Goal: Task Accomplishment & Management: Complete application form

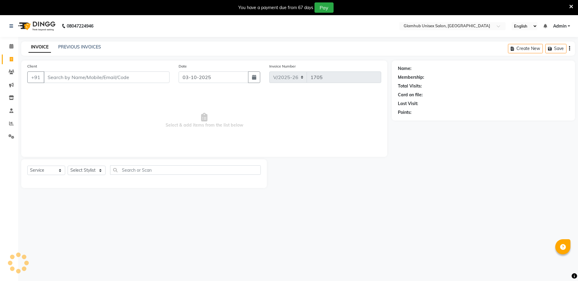
select select "7771"
select select "service"
click at [87, 47] on link "PREVIOUS INVOICES" at bounding box center [79, 46] width 43 height 5
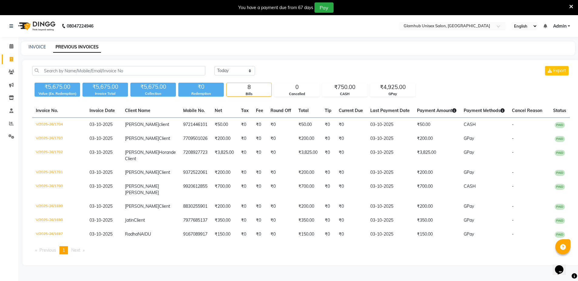
scroll to position [15, 0]
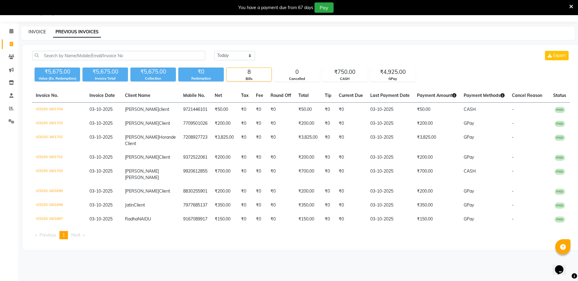
click at [36, 32] on link "INVOICE" at bounding box center [37, 31] width 17 height 5
select select "service"
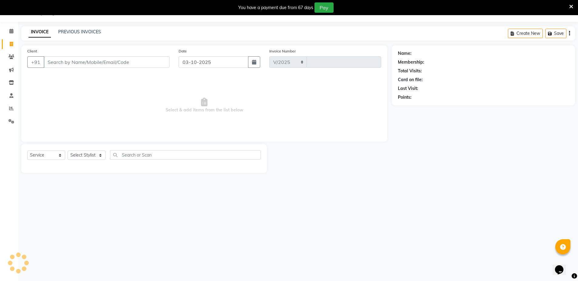
select select "7771"
type input "1705"
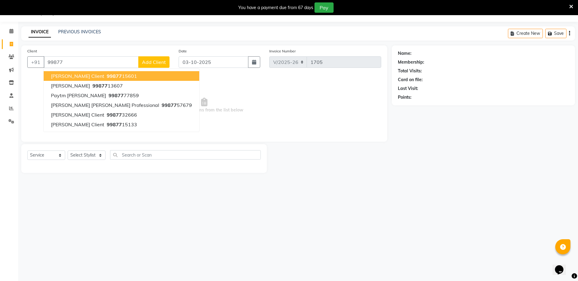
click at [85, 78] on button "Prajakta Client 99877 15601" at bounding box center [122, 76] width 156 height 10
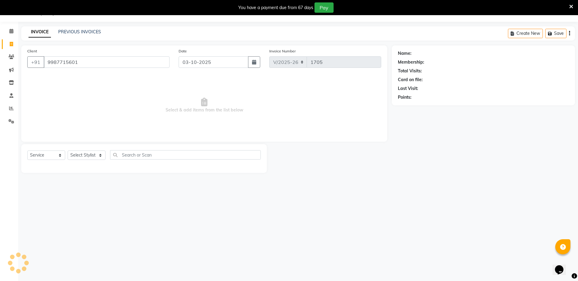
type input "9987715601"
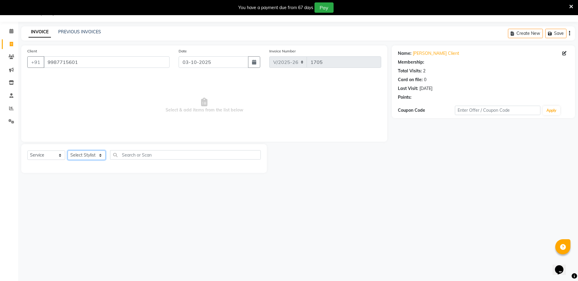
click at [94, 155] on select "Select Stylist Arif Faiyaz krupali pranali radha Zishan" at bounding box center [87, 155] width 38 height 9
click at [106, 179] on main "INVOICE PREVIOUS INVOICES Create New Save Client +91 9987715601 Date 03-10-2025…" at bounding box center [298, 104] width 560 height 156
click at [147, 151] on input "text" at bounding box center [185, 154] width 151 height 9
type input "hair cut"
click at [82, 154] on select "Select Stylist [PERSON_NAME] [PERSON_NAME] [PERSON_NAME] [PERSON_NAME]" at bounding box center [87, 155] width 38 height 9
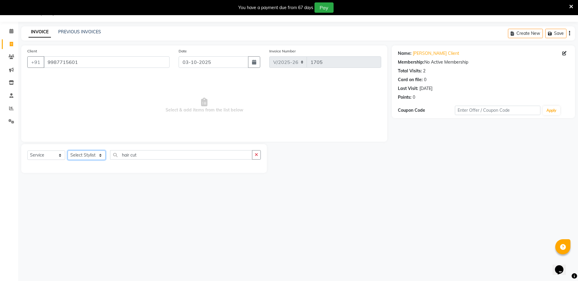
select select "69352"
click at [68, 151] on select "Select Stylist [PERSON_NAME] [PERSON_NAME] [PERSON_NAME] [PERSON_NAME]" at bounding box center [87, 155] width 38 height 9
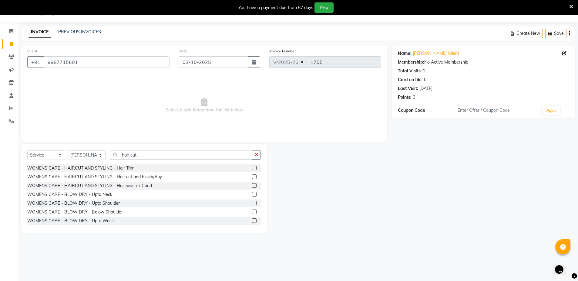
click at [252, 177] on label at bounding box center [254, 177] width 5 height 5
click at [252, 177] on input "checkbox" at bounding box center [254, 177] width 4 height 4
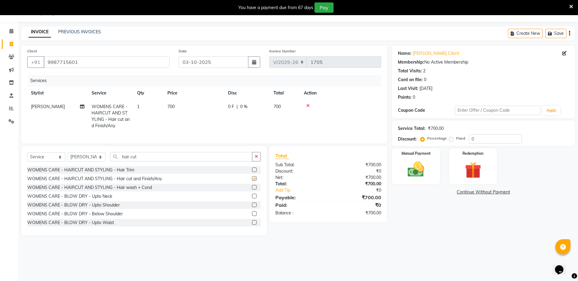
checkbox input "false"
click at [405, 169] on img at bounding box center [416, 170] width 28 height 20
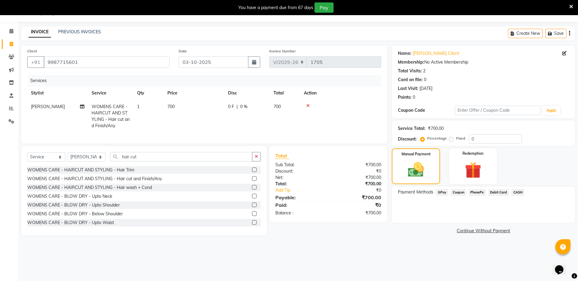
click at [514, 192] on span "CASH" at bounding box center [517, 192] width 13 height 7
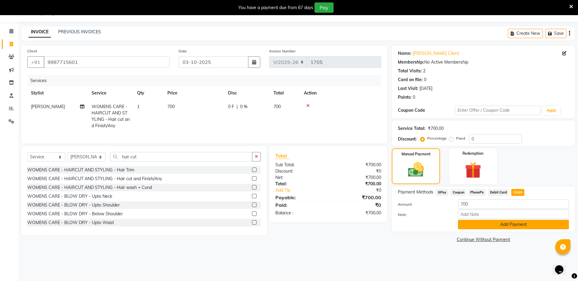
click at [540, 224] on button "Add Payment" at bounding box center [513, 224] width 111 height 9
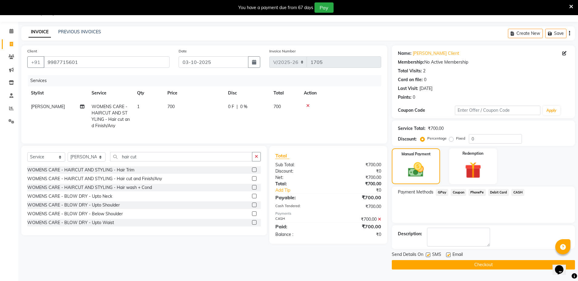
click at [522, 267] on button "Checkout" at bounding box center [483, 264] width 183 height 9
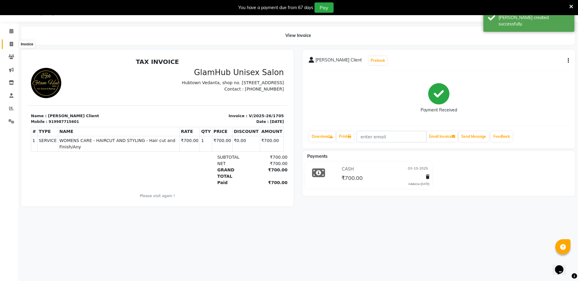
click at [11, 45] on icon at bounding box center [11, 44] width 3 height 5
select select "service"
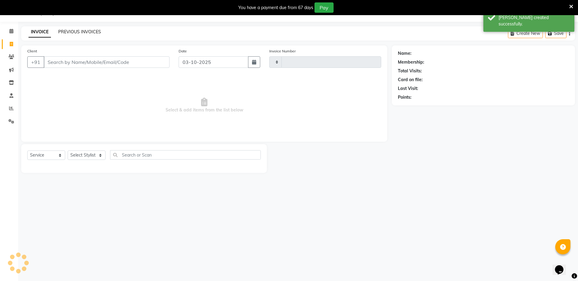
type input "1706"
select select "7771"
click at [70, 32] on link "PREVIOUS INVOICES" at bounding box center [79, 31] width 43 height 5
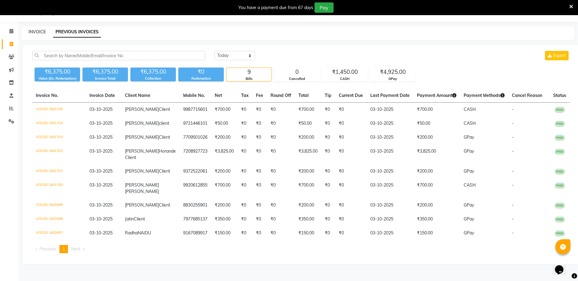
click at [36, 34] on link "INVOICE" at bounding box center [37, 31] width 17 height 5
select select "service"
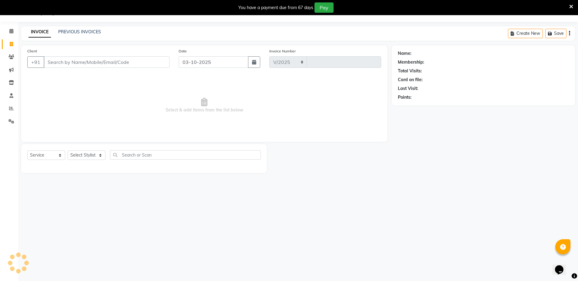
select select "7771"
type input "1706"
click at [72, 31] on link "PREVIOUS INVOICES" at bounding box center [79, 31] width 43 height 5
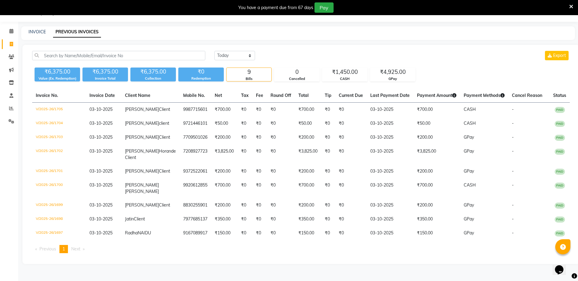
scroll to position [32, 0]
click at [37, 29] on link "INVOICE" at bounding box center [37, 31] width 17 height 5
select select "service"
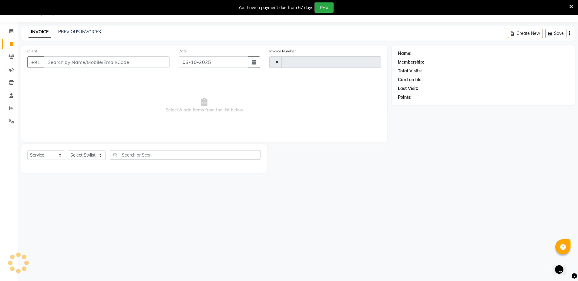
scroll to position [15, 0]
type input "1706"
select select "7771"
click at [77, 61] on input "Client" at bounding box center [107, 62] width 126 height 12
type input "8149943782"
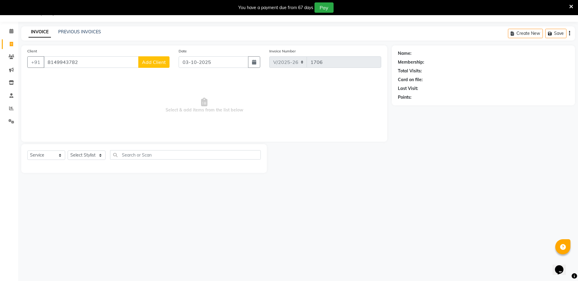
click at [151, 63] on span "Add Client" at bounding box center [154, 62] width 24 height 6
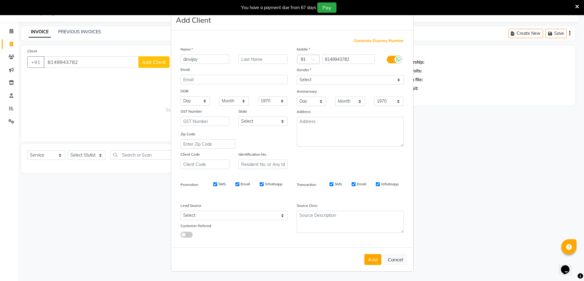
type input "dinvijay"
click at [255, 55] on input "text" at bounding box center [262, 59] width 49 height 9
type input "bagal"
click at [343, 76] on select "Select Male Female Other Prefer Not To Say" at bounding box center [350, 79] width 107 height 9
select select "male"
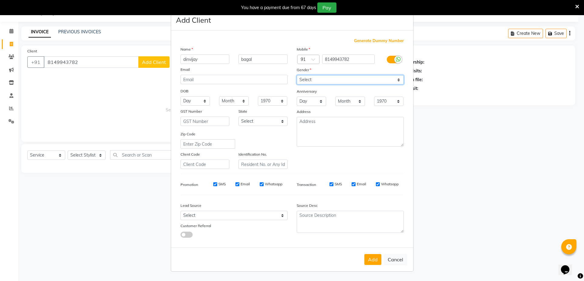
click at [297, 75] on select "Select Male Female Other Prefer Not To Say" at bounding box center [350, 79] width 107 height 9
click at [370, 255] on button "Add" at bounding box center [372, 259] width 17 height 11
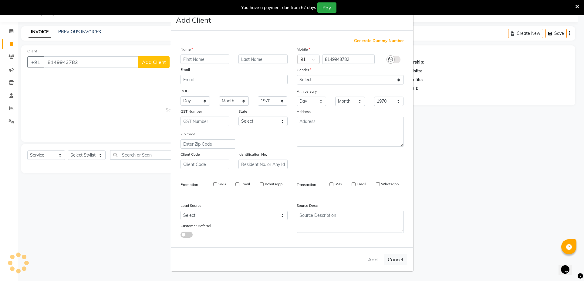
select select
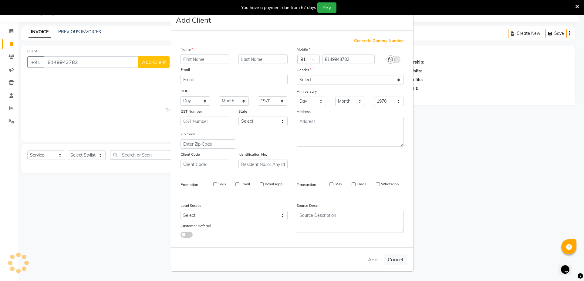
select select
checkbox input "false"
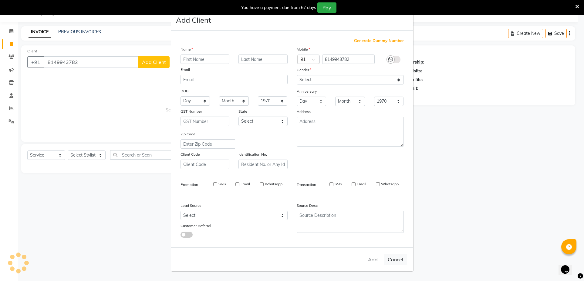
checkbox input "false"
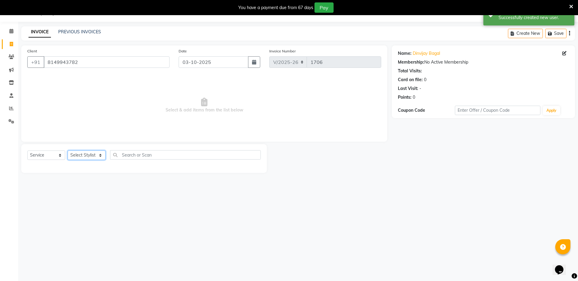
click at [87, 153] on select "Select Stylist Arif Faiyaz krupali pranali radha Zishan" at bounding box center [87, 155] width 38 height 9
select select "69351"
click at [68, 151] on select "Select Stylist Arif Faiyaz krupali pranali radha Zishan" at bounding box center [87, 155] width 38 height 9
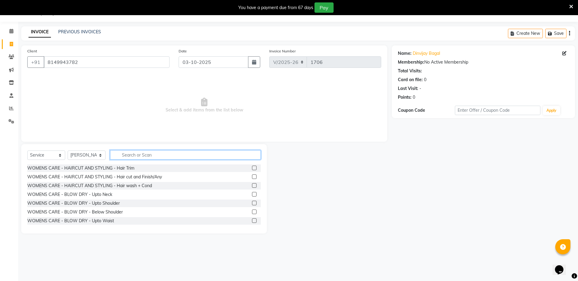
click at [155, 153] on input "text" at bounding box center [185, 154] width 151 height 9
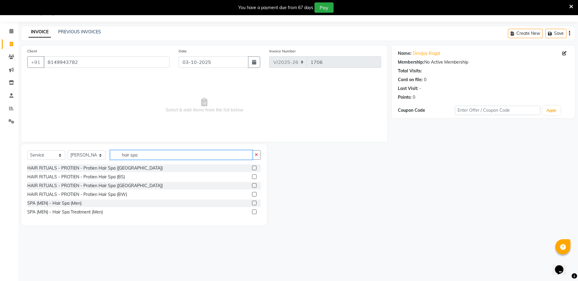
type input "hair spa"
click at [256, 203] on label at bounding box center [254, 203] width 5 height 5
click at [256, 203] on input "checkbox" at bounding box center [254, 204] width 4 height 4
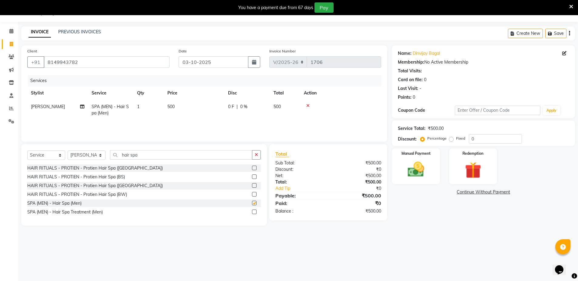
checkbox input "false"
click at [308, 104] on icon at bounding box center [307, 106] width 3 height 4
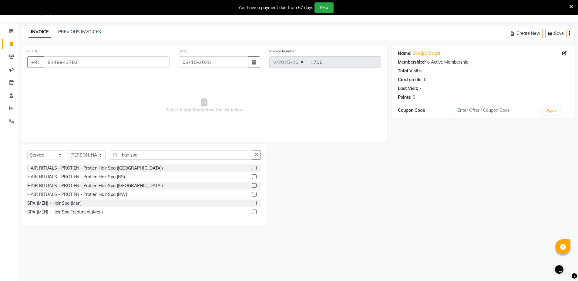
click at [255, 212] on label at bounding box center [254, 212] width 5 height 5
click at [255, 212] on input "checkbox" at bounding box center [254, 212] width 4 height 4
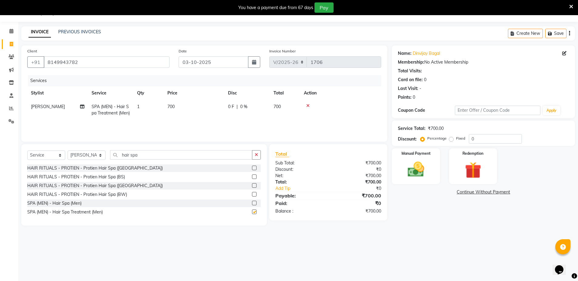
checkbox input "false"
click at [255, 157] on icon "button" at bounding box center [256, 155] width 3 height 4
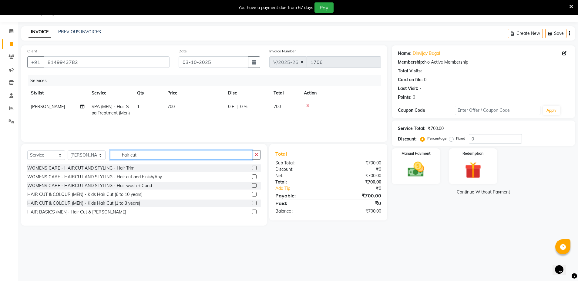
type input "hair cut"
click at [255, 212] on label at bounding box center [254, 212] width 5 height 5
click at [255, 212] on input "checkbox" at bounding box center [254, 212] width 4 height 4
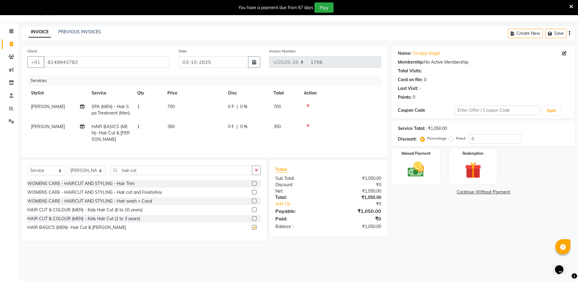
checkbox input "false"
click at [412, 157] on div "Manual Payment" at bounding box center [416, 166] width 50 height 37
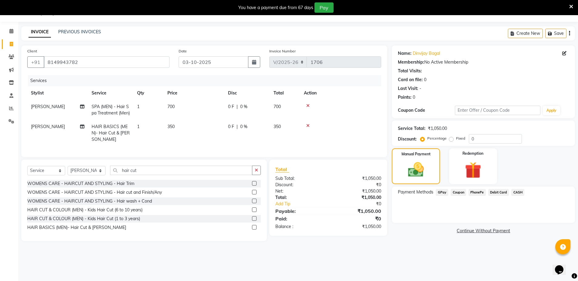
click at [441, 192] on span "GPay" at bounding box center [442, 192] width 12 height 7
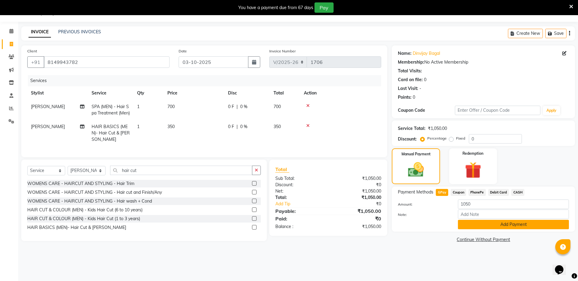
click at [473, 222] on button "Add Payment" at bounding box center [513, 224] width 111 height 9
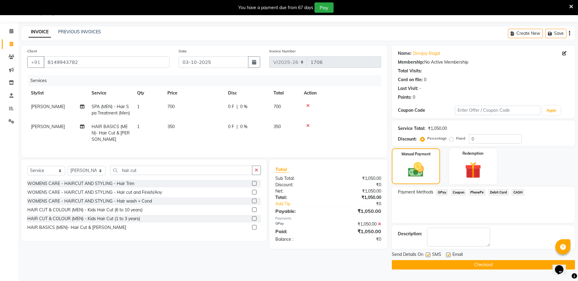
click at [474, 265] on button "Checkout" at bounding box center [483, 264] width 183 height 9
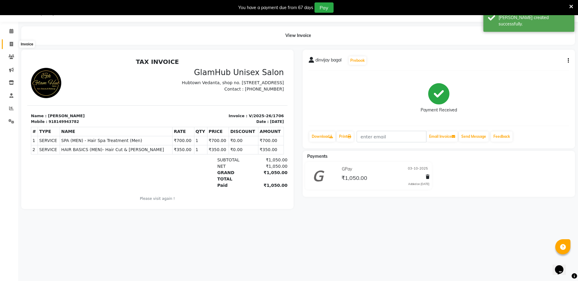
click at [11, 42] on icon at bounding box center [11, 44] width 3 height 5
select select "service"
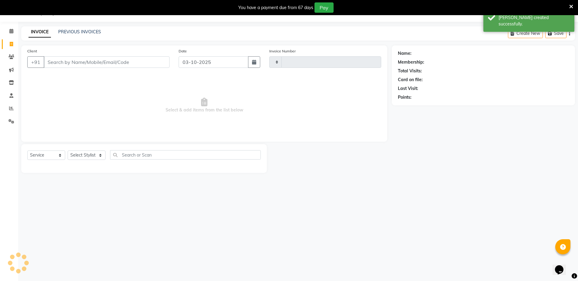
type input "1707"
select select "7771"
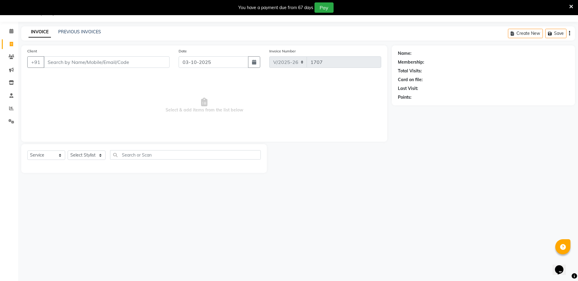
click at [25, 183] on div "08047224946 Select Location × Glamhub Unisex Salon, Sion English ENGLISH Españo…" at bounding box center [289, 140] width 578 height 281
click at [77, 32] on link "PREVIOUS INVOICES" at bounding box center [79, 31] width 43 height 5
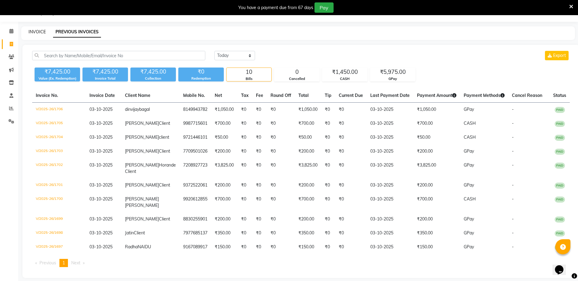
click at [41, 30] on link "INVOICE" at bounding box center [37, 31] width 17 height 5
select select "service"
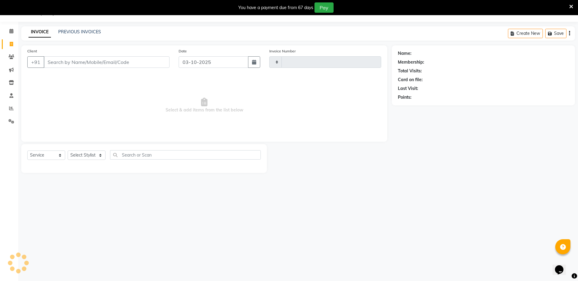
type input "1707"
select select "7771"
click at [82, 33] on link "PREVIOUS INVOICES" at bounding box center [79, 31] width 43 height 5
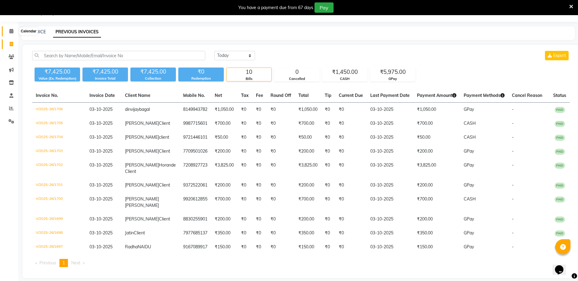
click at [11, 33] on span at bounding box center [11, 31] width 11 height 7
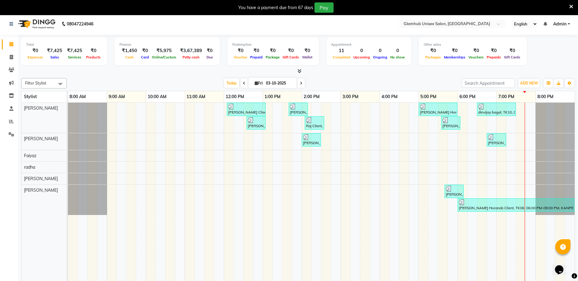
scroll to position [15, 0]
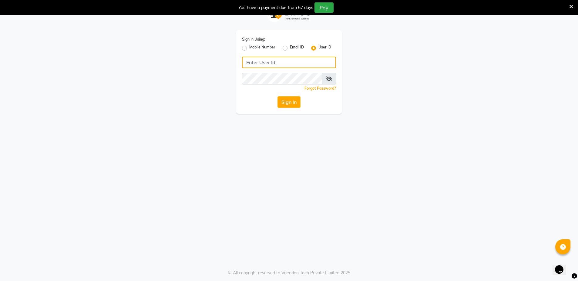
type input "glamhub"
click at [288, 101] on button "Sign In" at bounding box center [288, 102] width 23 height 12
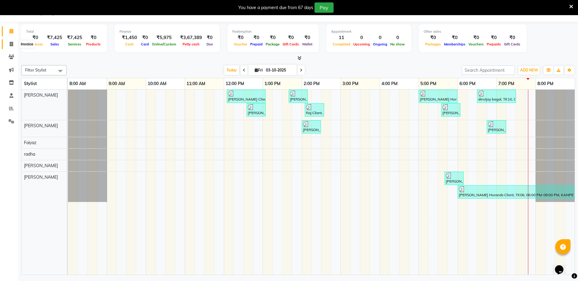
click at [13, 43] on icon at bounding box center [11, 44] width 3 height 5
select select "service"
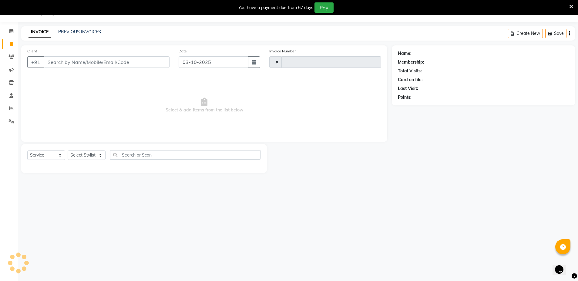
type input "1707"
select select "7771"
click at [75, 61] on input "Client" at bounding box center [107, 62] width 126 height 12
type input "8551088099"
click at [149, 66] on button "Add Client" at bounding box center [153, 62] width 31 height 12
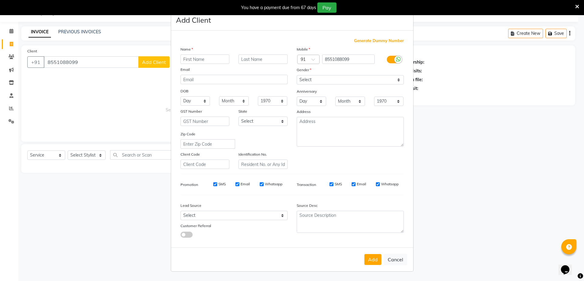
click at [203, 62] on input "text" at bounding box center [204, 59] width 49 height 9
type input "[PERSON_NAME]"
click at [257, 55] on input "text" at bounding box center [262, 59] width 49 height 9
type input "client"
click at [363, 82] on select "Select Male Female Other Prefer Not To Say" at bounding box center [350, 79] width 107 height 9
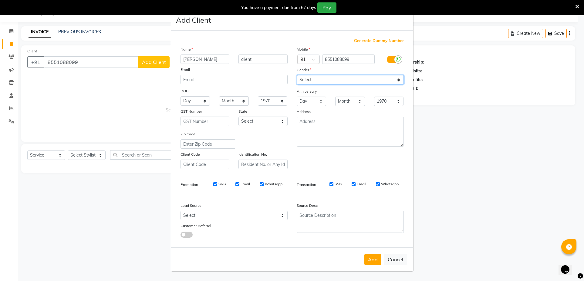
click at [297, 75] on select "Select Male Female Other Prefer Not To Say" at bounding box center [350, 79] width 107 height 9
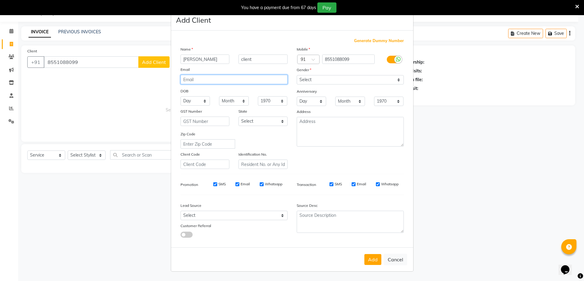
click at [281, 77] on input "email" at bounding box center [233, 79] width 107 height 9
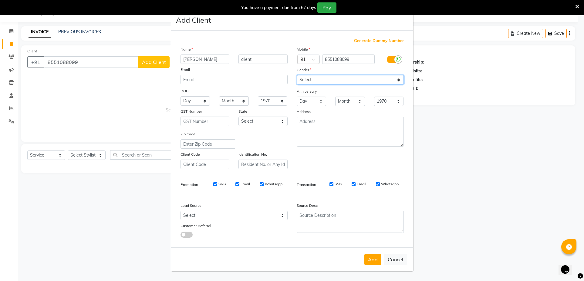
drag, startPoint x: 365, startPoint y: 90, endPoint x: 364, endPoint y: 80, distance: 9.7
click at [364, 80] on select "Select Male Female Other Prefer Not To Say" at bounding box center [350, 79] width 107 height 9
select select "male"
click at [297, 75] on select "Select Male Female Other Prefer Not To Say" at bounding box center [350, 79] width 107 height 9
click at [376, 258] on button "Add" at bounding box center [372, 259] width 17 height 11
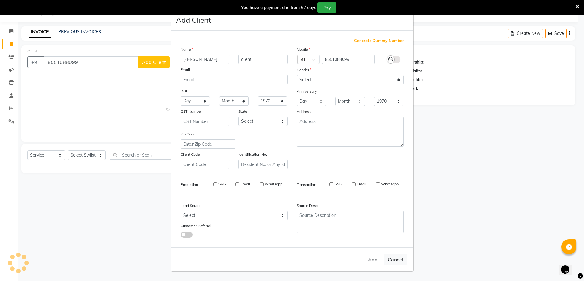
select select
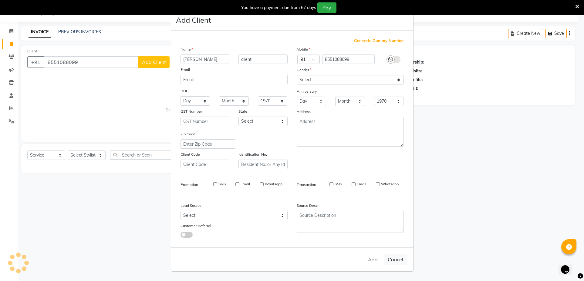
select select
checkbox input "false"
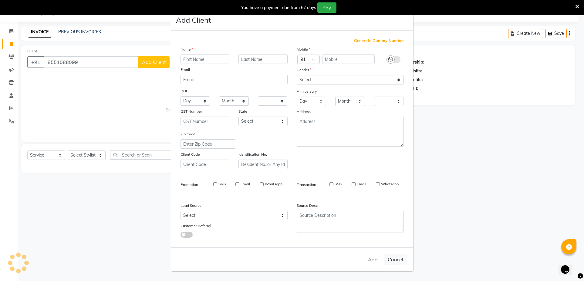
checkbox input "false"
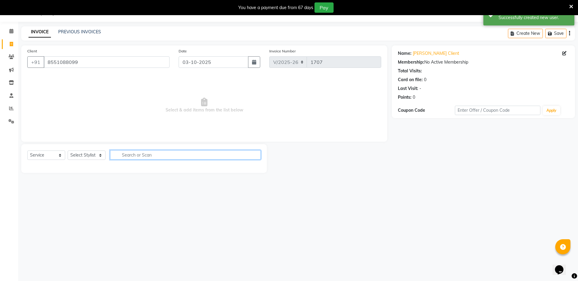
click at [203, 154] on input "text" at bounding box center [185, 154] width 151 height 9
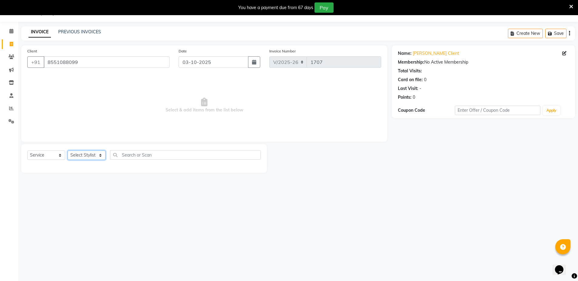
click at [92, 155] on select "Select Stylist Arif Faiyaz krupali pranali radha Zishan" at bounding box center [87, 155] width 38 height 9
select select "69351"
click at [68, 151] on select "Select Stylist Arif Faiyaz krupali pranali radha Zishan" at bounding box center [87, 155] width 38 height 9
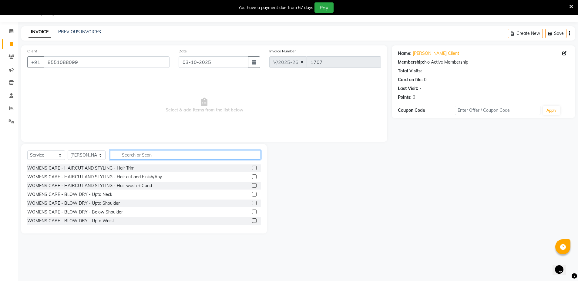
click at [164, 154] on input "text" at bounding box center [185, 154] width 151 height 9
click at [124, 160] on div "Select Service Product Membership Package Voucher Prepaid Gift Card Select Styl…" at bounding box center [143, 157] width 233 height 14
click at [130, 154] on input "text" at bounding box center [185, 154] width 151 height 9
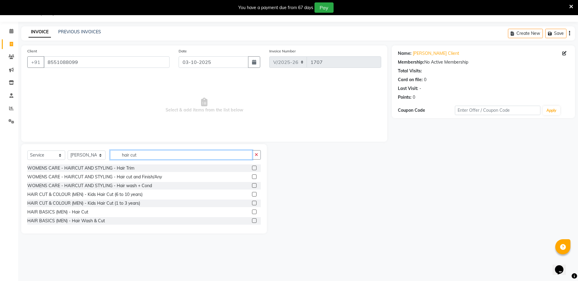
type input "hair cut"
click at [252, 211] on label at bounding box center [254, 212] width 5 height 5
click at [252, 211] on input "checkbox" at bounding box center [254, 212] width 4 height 4
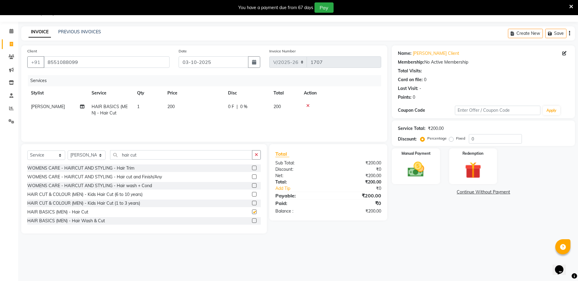
checkbox input "false"
click at [96, 155] on select "Select Stylist Arif Faiyaz krupali pranali radha Zishan" at bounding box center [87, 155] width 38 height 9
select select "71727"
click at [68, 151] on select "Select Stylist Arif Faiyaz krupali pranali radha Zishan" at bounding box center [87, 155] width 38 height 9
click at [256, 154] on icon "button" at bounding box center [256, 155] width 3 height 4
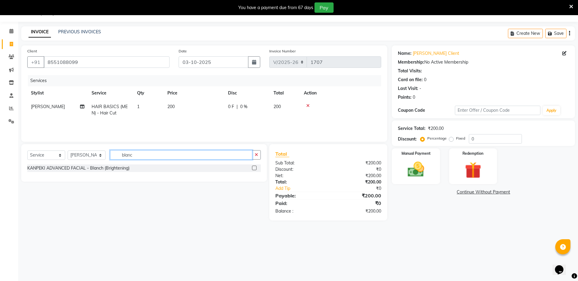
type input "blanc"
click at [255, 167] on label at bounding box center [254, 168] width 5 height 5
click at [255, 167] on input "checkbox" at bounding box center [254, 168] width 4 height 4
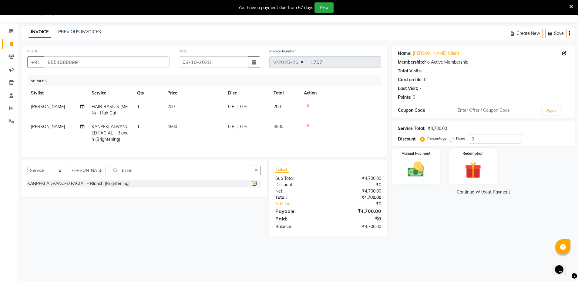
checkbox input "false"
click at [412, 161] on img at bounding box center [416, 170] width 28 height 20
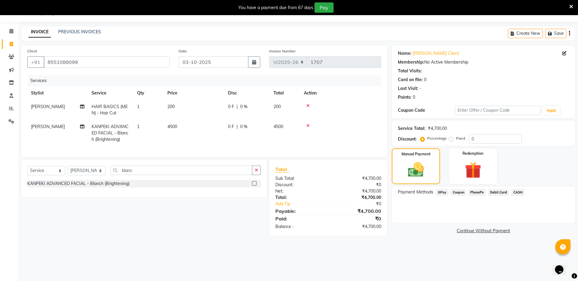
click at [441, 193] on span "GPay" at bounding box center [442, 192] width 12 height 7
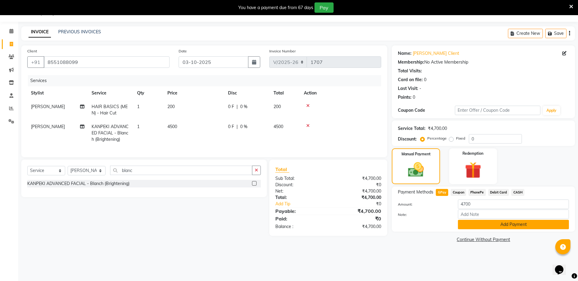
click at [511, 225] on button "Add Payment" at bounding box center [513, 224] width 111 height 9
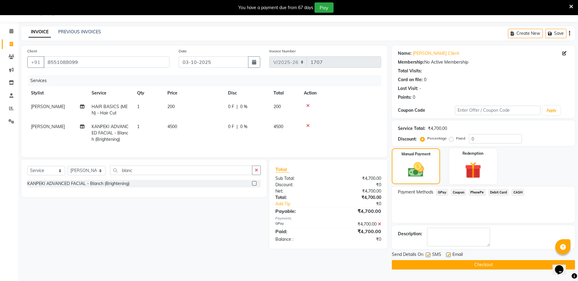
click at [499, 267] on button "Checkout" at bounding box center [483, 264] width 183 height 9
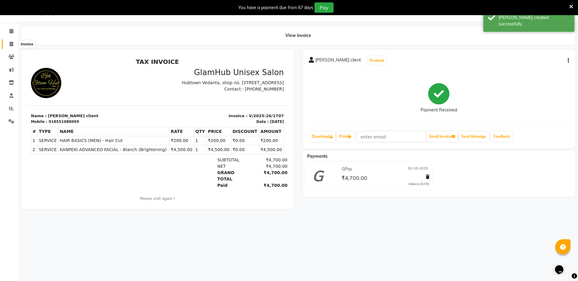
click at [10, 43] on icon at bounding box center [11, 44] width 3 height 5
select select "service"
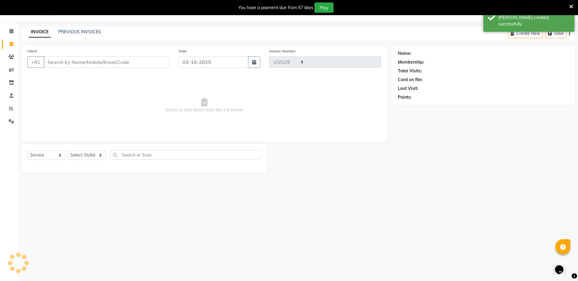
select select "7771"
type input "1708"
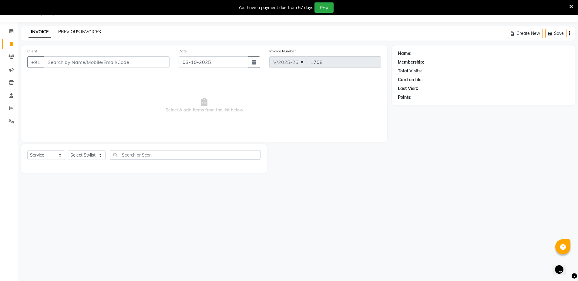
click at [95, 32] on link "PREVIOUS INVOICES" at bounding box center [79, 31] width 43 height 5
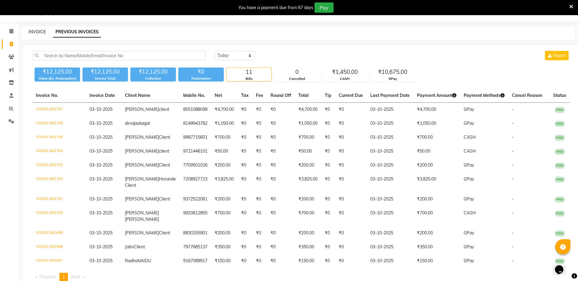
click at [40, 31] on link "INVOICE" at bounding box center [37, 31] width 17 height 5
select select "service"
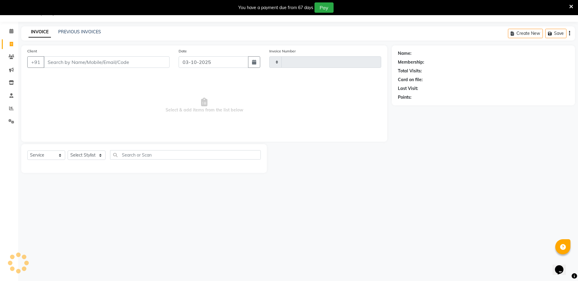
type input "1708"
select select "7771"
click at [95, 29] on link "PREVIOUS INVOICES" at bounding box center [79, 31] width 43 height 5
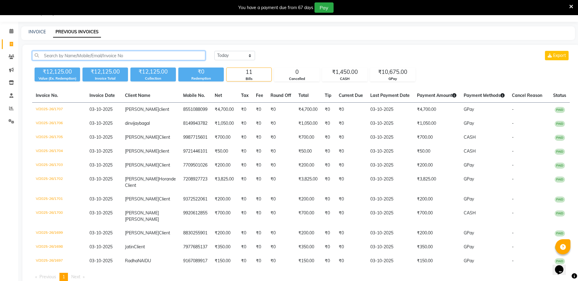
click at [87, 54] on input "text" at bounding box center [118, 55] width 173 height 9
click at [35, 30] on link "INVOICE" at bounding box center [37, 31] width 17 height 5
select select "service"
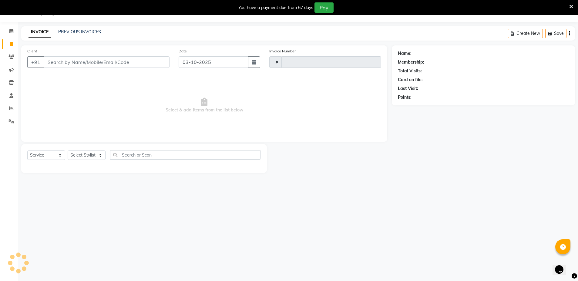
type input "1708"
select select "7771"
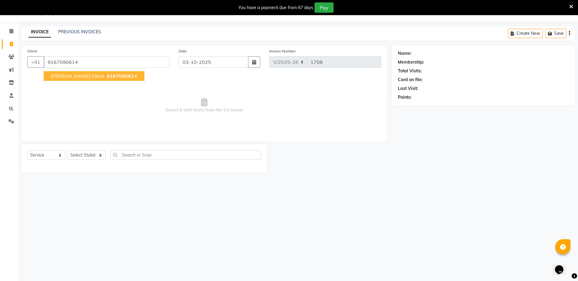
type input "9167090614"
click at [106, 76] on ngb-highlight "916709061 4" at bounding box center [122, 76] width 32 height 6
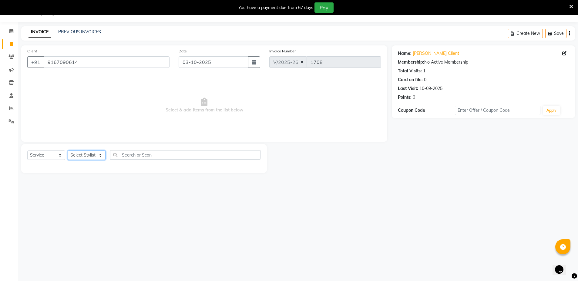
click at [84, 156] on select "Select Stylist Arif Faiyaz krupali pranali radha Zishan" at bounding box center [87, 155] width 38 height 9
select select "84045"
click at [68, 151] on select "Select Stylist Arif Faiyaz krupali pranali radha Zishan" at bounding box center [87, 155] width 38 height 9
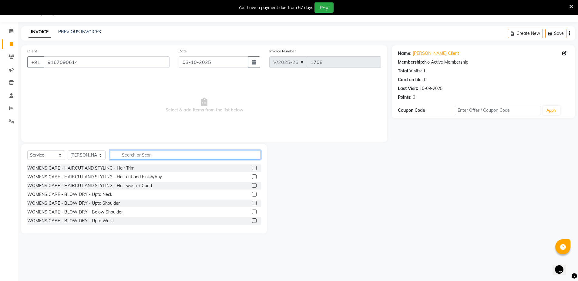
click at [166, 154] on input "text" at bounding box center [185, 154] width 151 height 9
type input "pee"
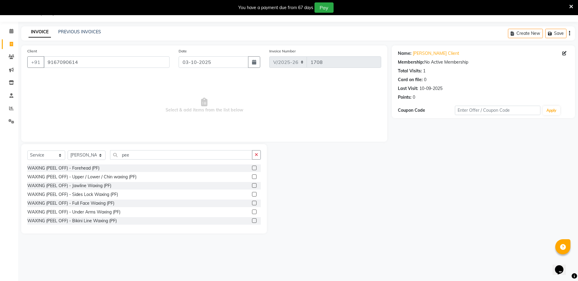
click at [252, 177] on label at bounding box center [254, 177] width 5 height 5
click at [252, 177] on input "checkbox" at bounding box center [254, 177] width 4 height 4
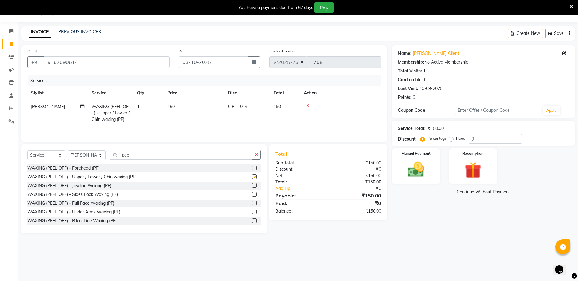
checkbox input "false"
click at [255, 157] on icon "button" at bounding box center [256, 155] width 3 height 4
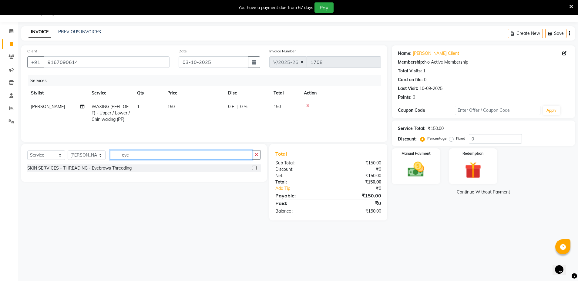
type input "eye"
click at [253, 169] on label at bounding box center [254, 168] width 5 height 5
click at [253, 169] on input "checkbox" at bounding box center [254, 168] width 4 height 4
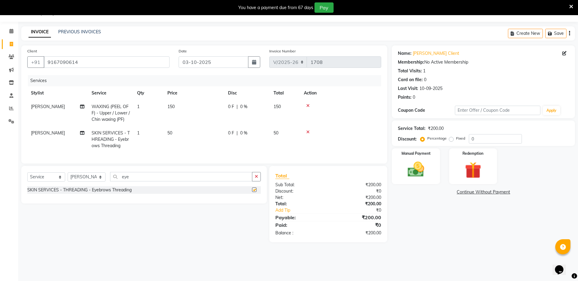
checkbox input "false"
click at [412, 165] on img at bounding box center [416, 170] width 28 height 20
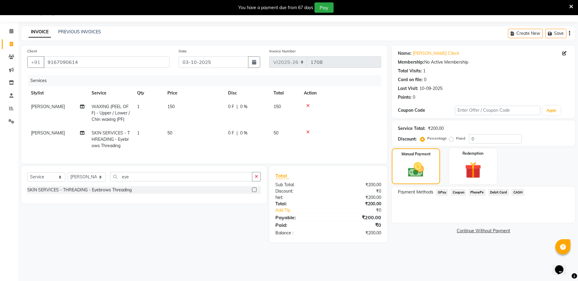
click at [444, 192] on span "GPay" at bounding box center [442, 192] width 12 height 7
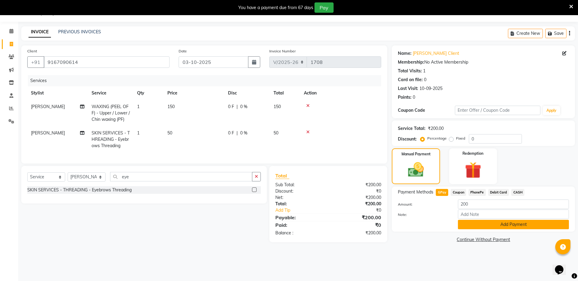
click at [488, 223] on button "Add Payment" at bounding box center [513, 224] width 111 height 9
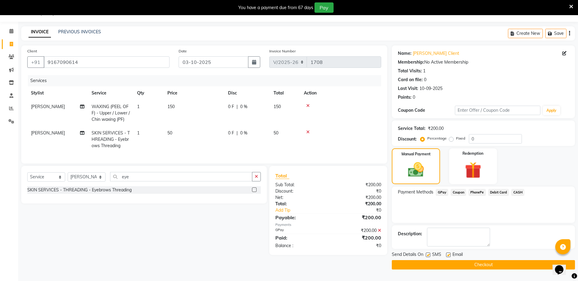
click at [504, 264] on button "Checkout" at bounding box center [483, 264] width 183 height 9
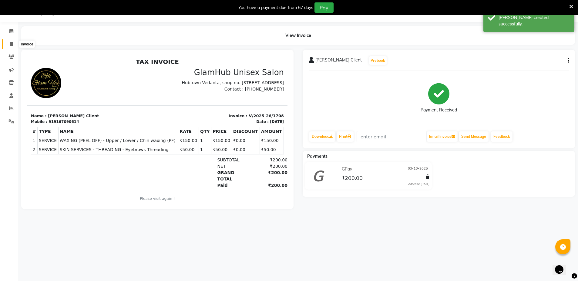
click at [10, 42] on icon at bounding box center [11, 44] width 3 height 5
select select "service"
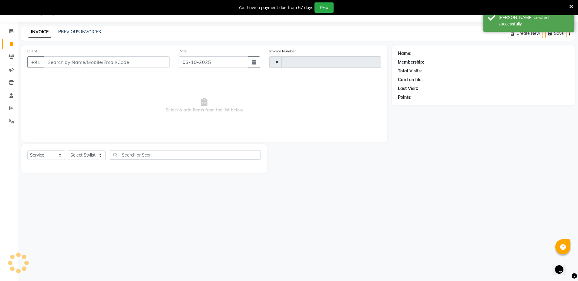
type input "1709"
select select "7771"
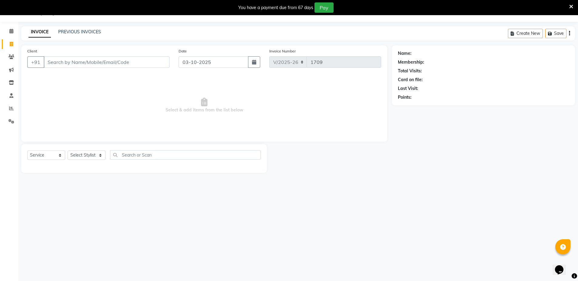
click at [93, 26] on div "08047224946 Select Location × Glamhub Unisex Salon, Sion English ENGLISH Españo…" at bounding box center [289, 140] width 578 height 281
click at [89, 33] on link "PREVIOUS INVOICES" at bounding box center [79, 31] width 43 height 5
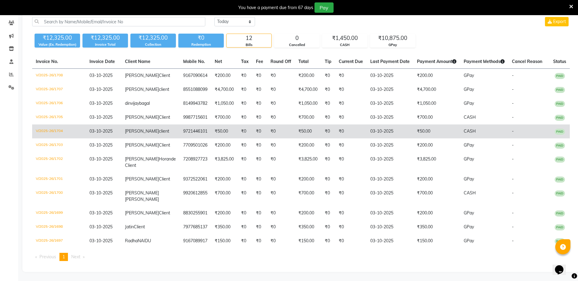
scroll to position [97, 0]
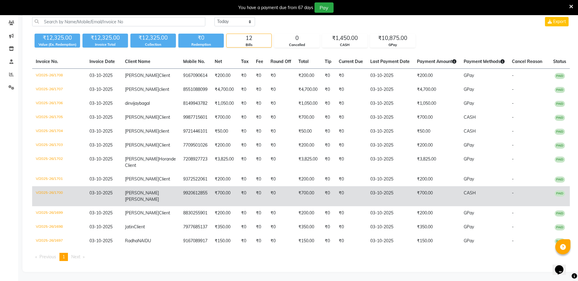
click at [267, 187] on td "₹0" at bounding box center [281, 196] width 28 height 20
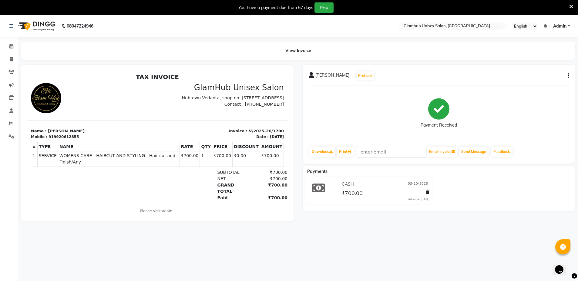
click at [567, 75] on button "button" at bounding box center [567, 76] width 4 height 6
click at [550, 77] on div "Edit Invoice" at bounding box center [543, 76] width 30 height 8
select select "service"
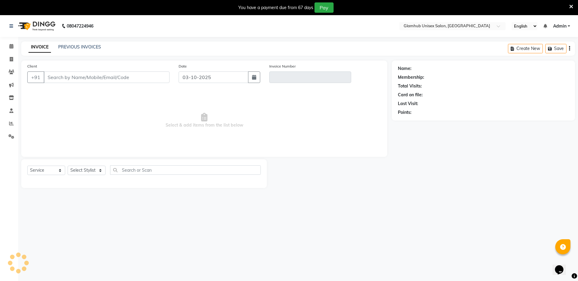
scroll to position [1, 0]
type input "9920612855"
type input "V/2025-26/1700"
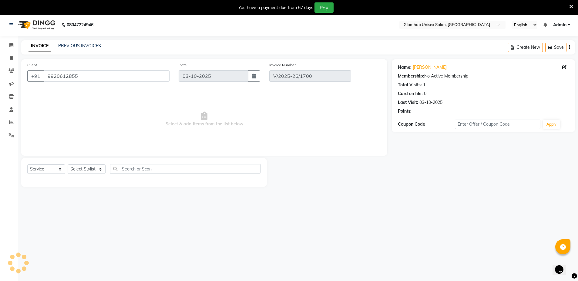
select select "select"
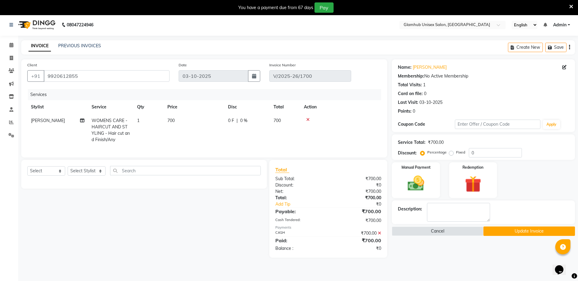
click at [172, 117] on td "700" at bounding box center [194, 130] width 61 height 33
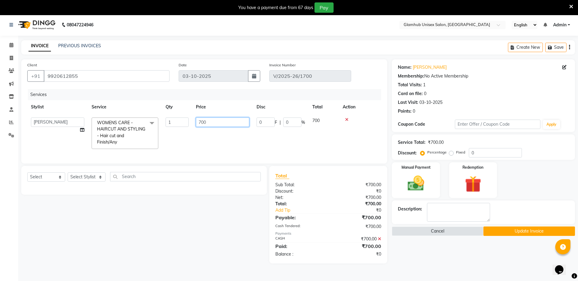
click at [214, 126] on input "700" at bounding box center [222, 122] width 53 height 9
type input "7"
type input "500"
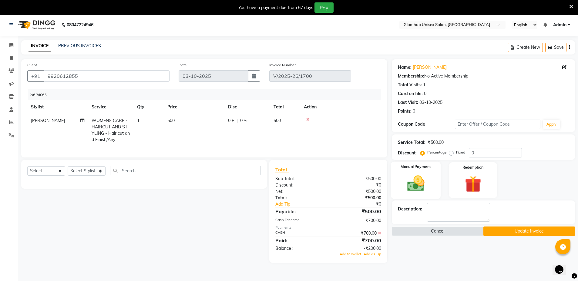
click at [412, 173] on div "Manual Payment" at bounding box center [416, 180] width 50 height 37
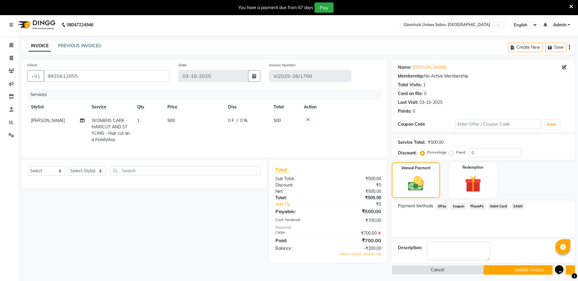
click at [518, 205] on span "CASH" at bounding box center [517, 206] width 13 height 7
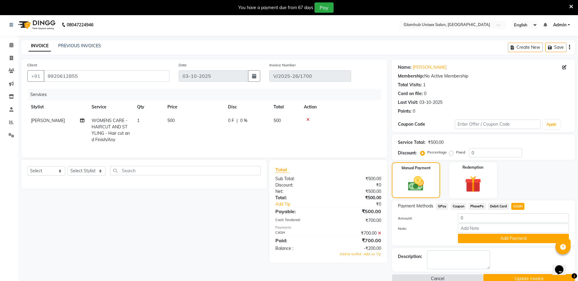
click at [378, 236] on icon at bounding box center [379, 233] width 3 height 4
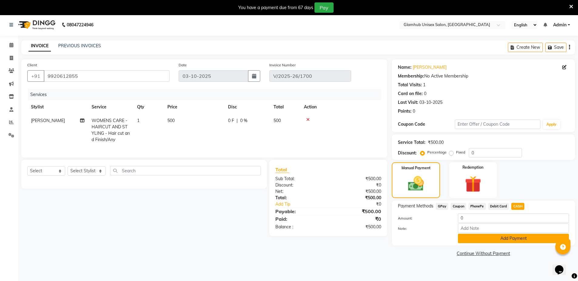
click at [501, 238] on button "Add Payment" at bounding box center [513, 238] width 111 height 9
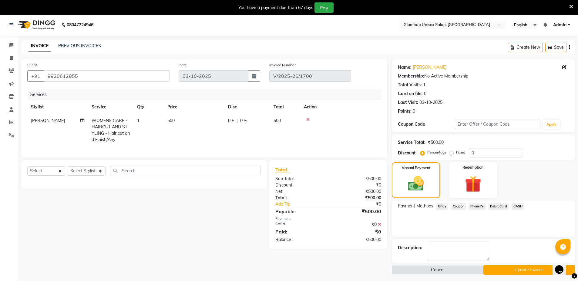
click at [512, 267] on button "Update Invoice" at bounding box center [529, 270] width 92 height 9
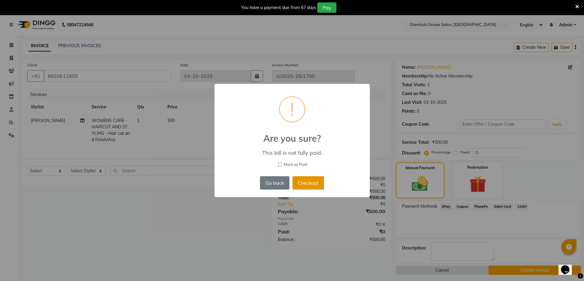
click at [313, 186] on button "Checkout" at bounding box center [308, 182] width 32 height 13
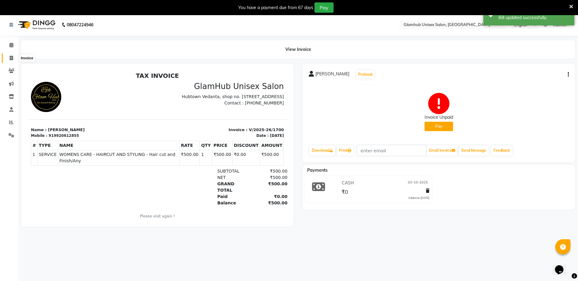
click at [11, 58] on icon at bounding box center [11, 58] width 3 height 5
select select "service"
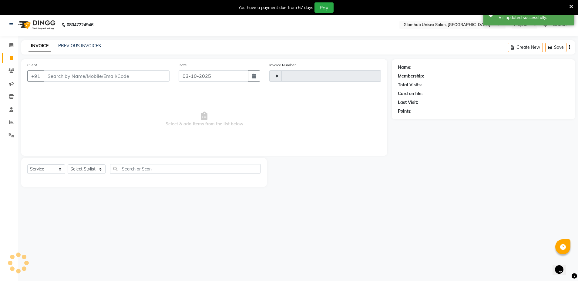
scroll to position [6, 0]
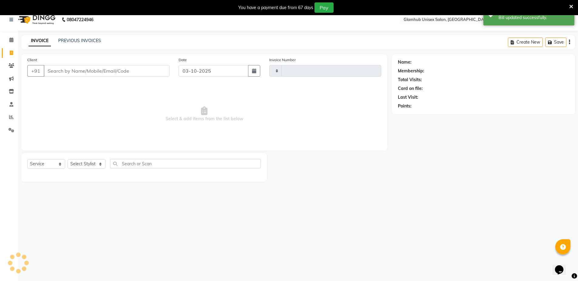
type input "1709"
select select "7771"
click at [88, 37] on div "INVOICE PREVIOUS INVOICES Create New Save" at bounding box center [298, 42] width 554 height 14
click at [89, 43] on div "PREVIOUS INVOICES" at bounding box center [79, 41] width 43 height 6
click at [89, 41] on link "PREVIOUS INVOICES" at bounding box center [79, 40] width 43 height 5
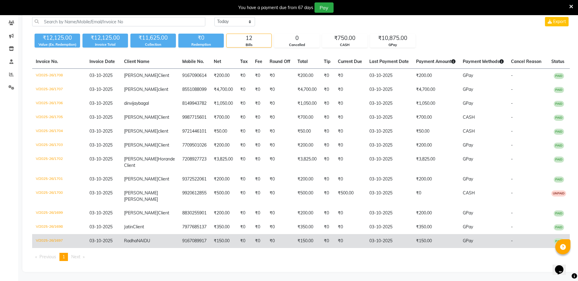
scroll to position [98, 0]
click at [147, 239] on td "Radha NAIDU" at bounding box center [149, 241] width 58 height 14
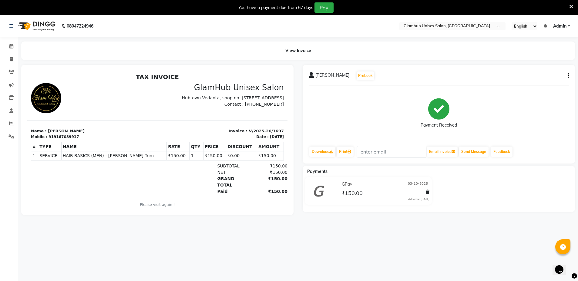
click at [568, 76] on icon "button" at bounding box center [568, 76] width 1 height 0
click at [551, 78] on div "Edit Invoice" at bounding box center [543, 76] width 30 height 8
select select "service"
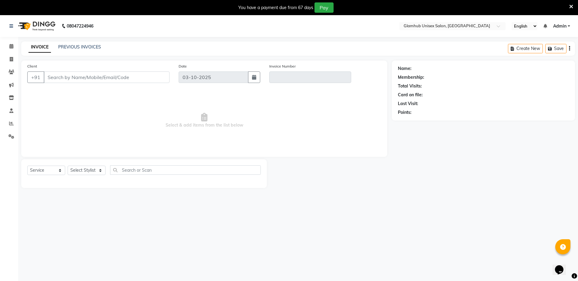
type input "9167089917"
type input "V/2025-26/1697"
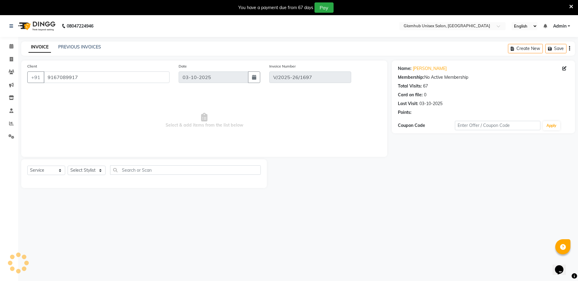
select select "select"
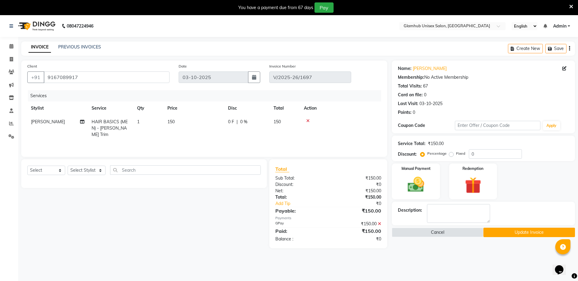
click at [175, 121] on span "150" at bounding box center [170, 121] width 7 height 5
select select "69351"
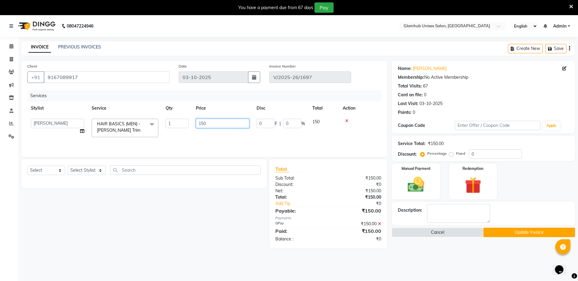
click at [226, 126] on input "150" at bounding box center [222, 123] width 53 height 9
type input "100"
click at [81, 49] on link "PREVIOUS INVOICES" at bounding box center [79, 46] width 43 height 5
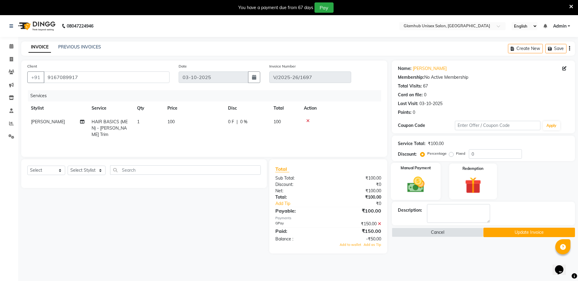
click at [418, 181] on img at bounding box center [416, 185] width 28 height 20
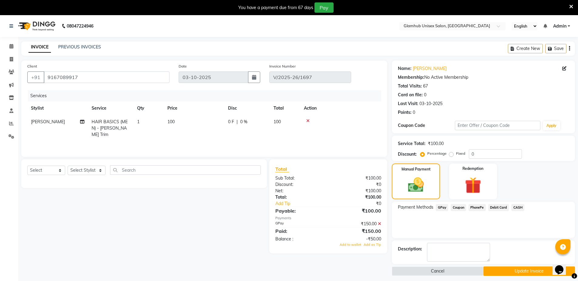
click at [440, 206] on span "GPay" at bounding box center [442, 207] width 12 height 7
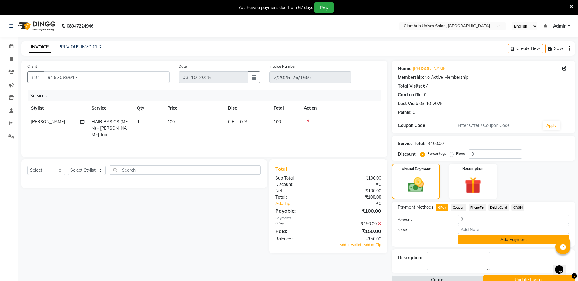
click at [502, 239] on button "Add Payment" at bounding box center [513, 239] width 111 height 9
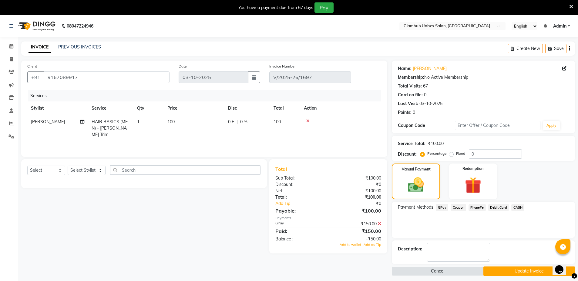
click at [528, 271] on button "Update Invoice" at bounding box center [529, 271] width 92 height 9
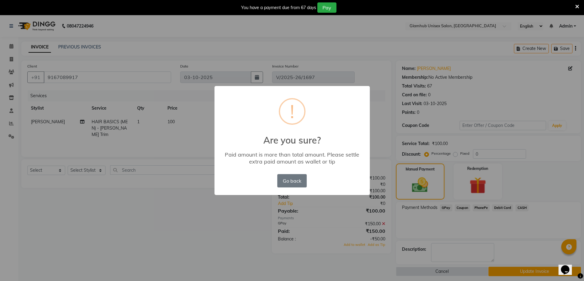
click at [419, 192] on div "× ! Are you sure? Paid amount is more than total amount. Please settle extra pa…" at bounding box center [292, 140] width 584 height 281
drag, startPoint x: 419, startPoint y: 192, endPoint x: 297, endPoint y: 179, distance: 122.6
click at [297, 179] on div "× ! Are you sure? Paid amount is more than total amount. Please settle extra pa…" at bounding box center [292, 140] width 584 height 281
click at [297, 179] on button "Go back" at bounding box center [291, 180] width 29 height 13
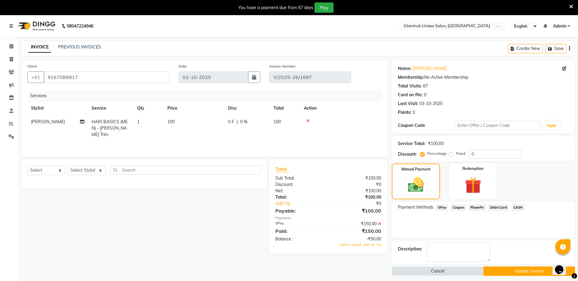
click at [379, 223] on icon at bounding box center [379, 224] width 3 height 4
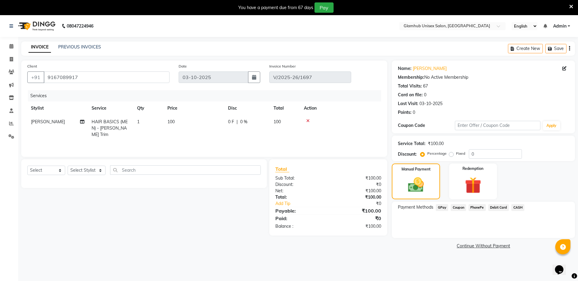
click at [440, 208] on span "GPay" at bounding box center [442, 207] width 12 height 7
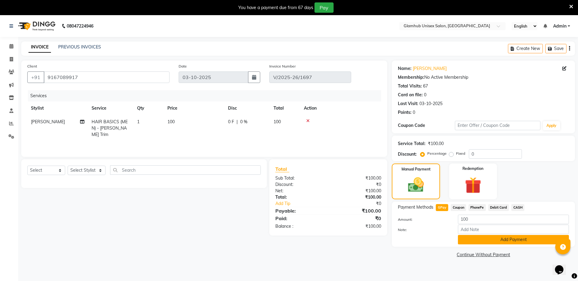
click at [484, 237] on button "Add Payment" at bounding box center [513, 239] width 111 height 9
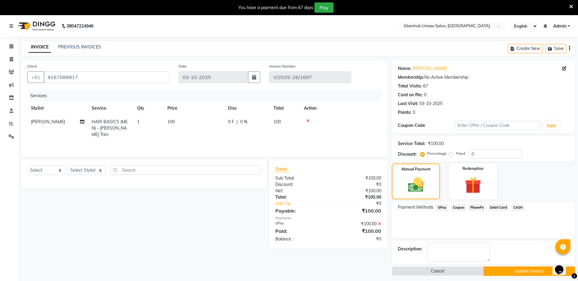
click at [520, 275] on button "Update Invoice" at bounding box center [529, 271] width 92 height 9
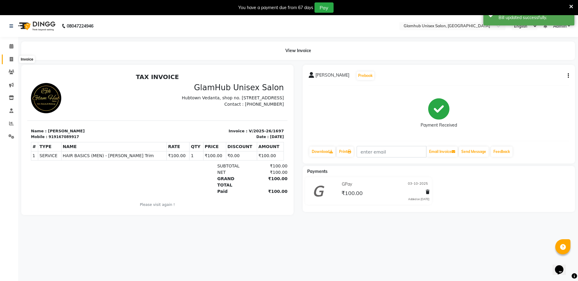
click at [11, 57] on icon at bounding box center [11, 59] width 3 height 5
select select "7771"
select select "service"
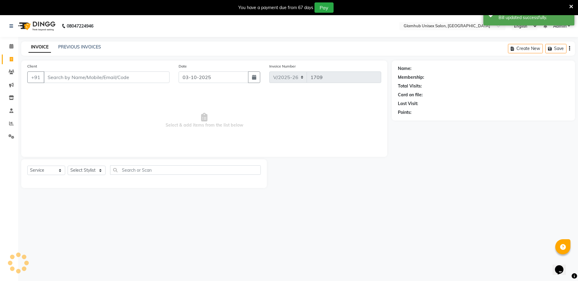
click at [73, 44] on div "PREVIOUS INVOICES" at bounding box center [79, 47] width 43 height 6
click at [73, 47] on link "PREVIOUS INVOICES" at bounding box center [79, 46] width 43 height 5
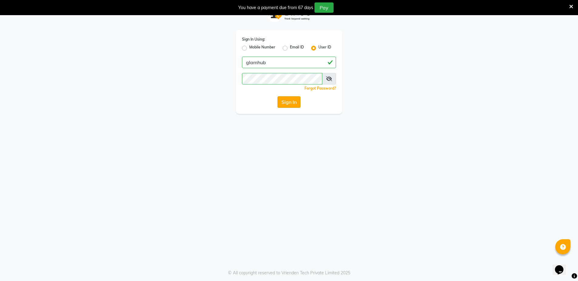
click at [287, 98] on button "Sign In" at bounding box center [288, 102] width 23 height 12
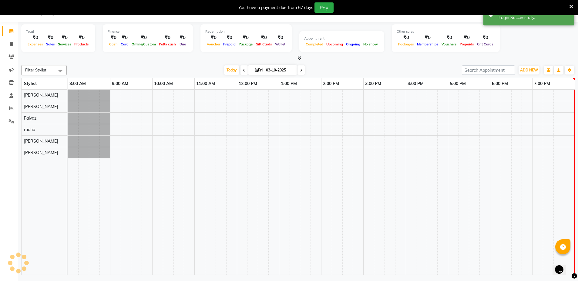
click at [289, 100] on td at bounding box center [284, 182] width 11 height 185
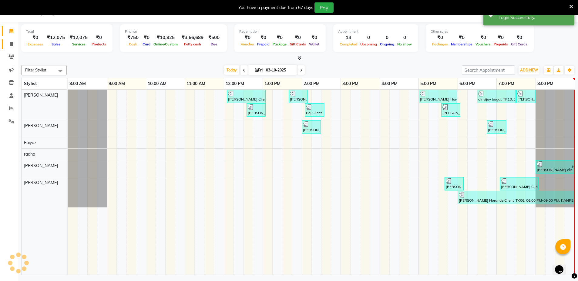
click at [10, 45] on icon at bounding box center [11, 44] width 3 height 5
select select "service"
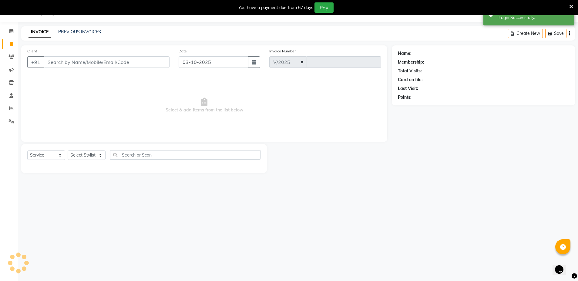
select select "7771"
type input "1709"
click at [72, 59] on input "Client" at bounding box center [107, 62] width 126 height 12
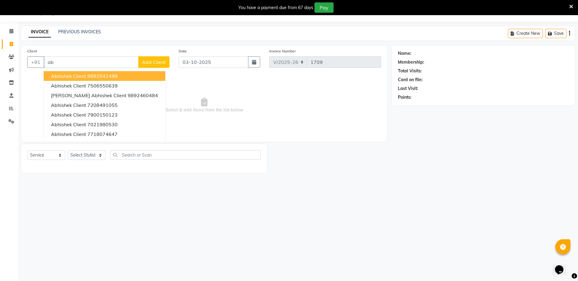
type input "a"
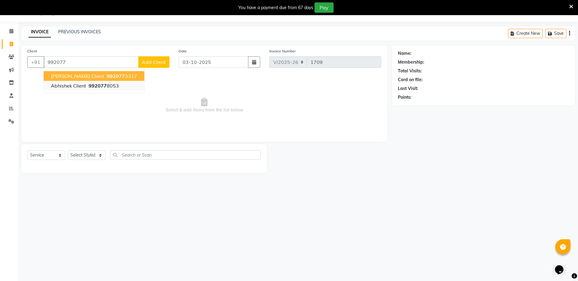
click at [111, 84] on ngb-highlight "992077 8053" at bounding box center [103, 86] width 32 height 6
type input "9920778053"
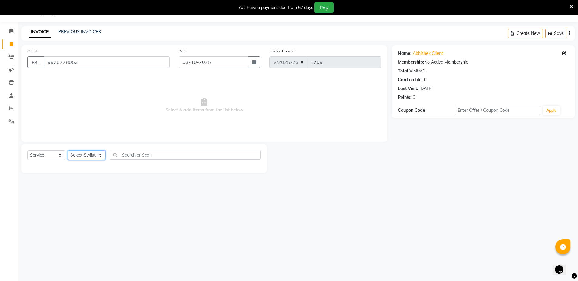
click at [87, 157] on select "Select Stylist Arif Faiyaz krupali pranali radha Zishan" at bounding box center [87, 155] width 38 height 9
select select "69351"
click at [68, 151] on select "Select Stylist Arif Faiyaz krupali pranali radha Zishan" at bounding box center [87, 155] width 38 height 9
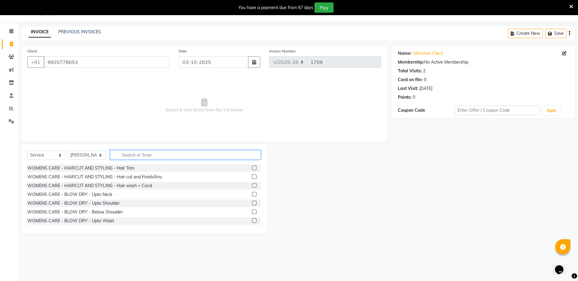
click at [182, 153] on input "text" at bounding box center [185, 154] width 151 height 9
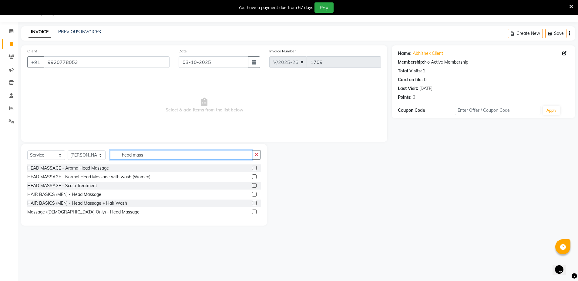
type input "head mass"
click at [254, 168] on label at bounding box center [254, 168] width 5 height 5
click at [254, 168] on input "checkbox" at bounding box center [254, 168] width 4 height 4
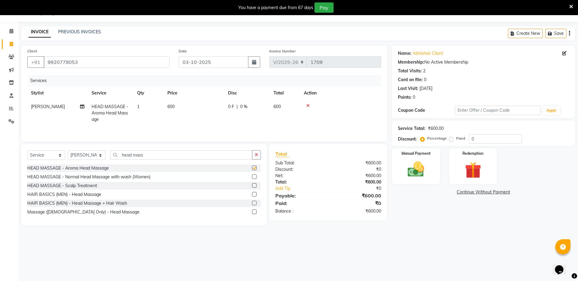
checkbox input "false"
click at [165, 156] on input "head mass" at bounding box center [181, 154] width 142 height 9
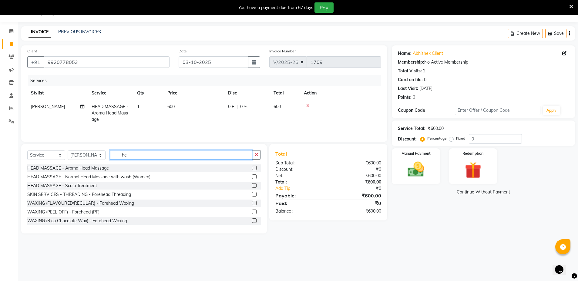
type input "h"
type input "men hai"
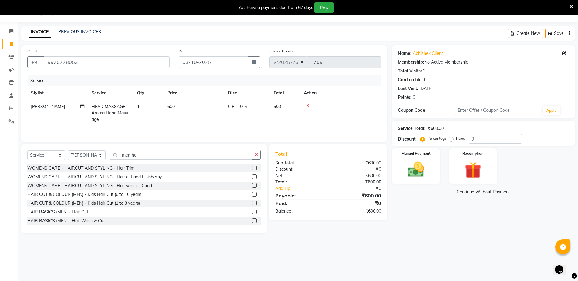
click at [252, 213] on label at bounding box center [254, 212] width 5 height 5
click at [252, 213] on input "checkbox" at bounding box center [254, 212] width 4 height 4
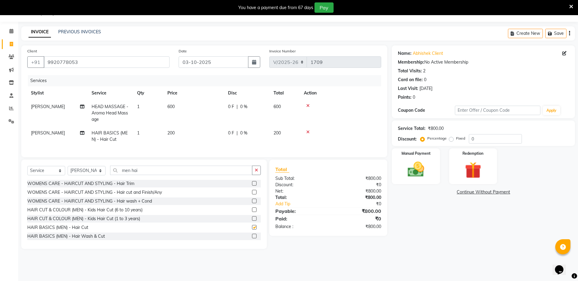
checkbox input "false"
click at [180, 103] on td "600" at bounding box center [194, 113] width 61 height 26
select select "69351"
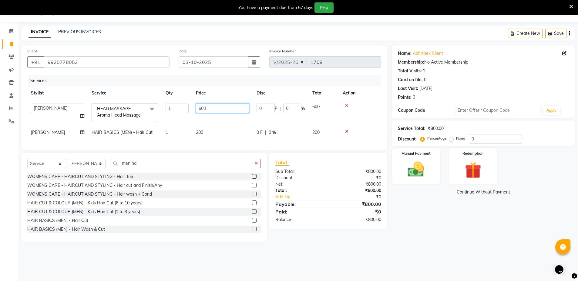
click at [216, 108] on input "600" at bounding box center [222, 108] width 53 height 9
type input "6"
type input "350"
click at [316, 106] on tr "Arif Faiyaz krupali pranali radha Zishan HEAD MASSAGE - Aroma Head Massage x WO…" at bounding box center [204, 113] width 354 height 26
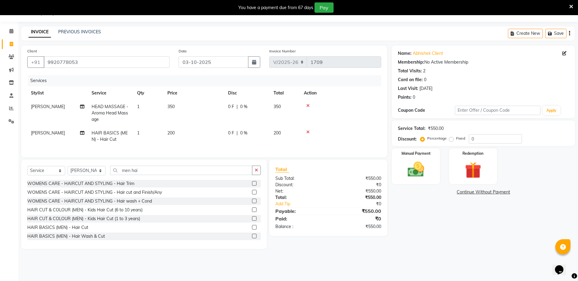
click at [283, 108] on td "350" at bounding box center [285, 113] width 30 height 26
select select "69351"
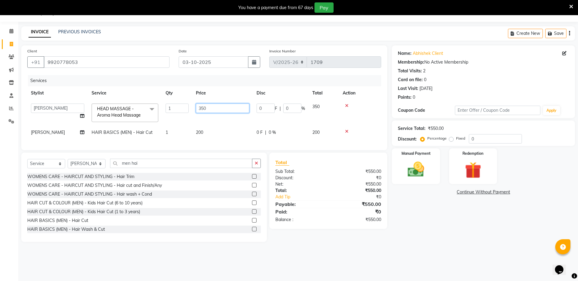
click at [213, 107] on input "350" at bounding box center [222, 108] width 53 height 9
type input "300"
click at [308, 102] on tr "Arif Faiyaz krupali pranali radha Zishan HEAD MASSAGE - Aroma Head Massage x WO…" at bounding box center [204, 113] width 354 height 26
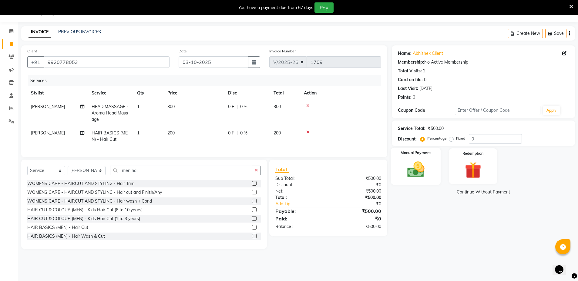
click at [419, 165] on img at bounding box center [416, 170] width 28 height 20
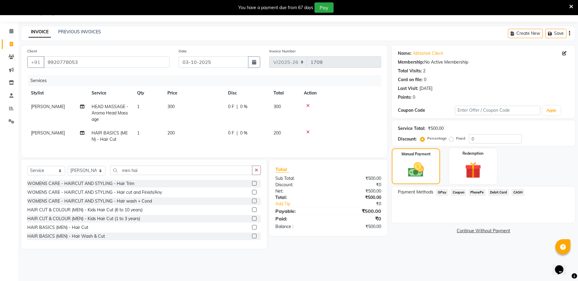
click at [518, 193] on span "CASH" at bounding box center [517, 192] width 13 height 7
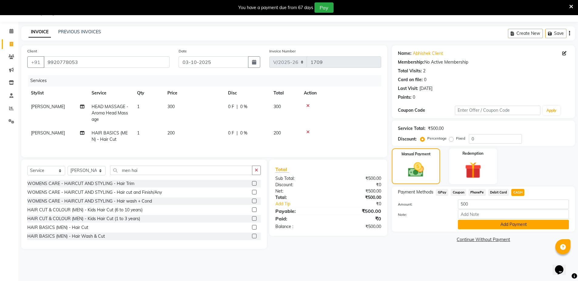
click at [538, 223] on button "Add Payment" at bounding box center [513, 224] width 111 height 9
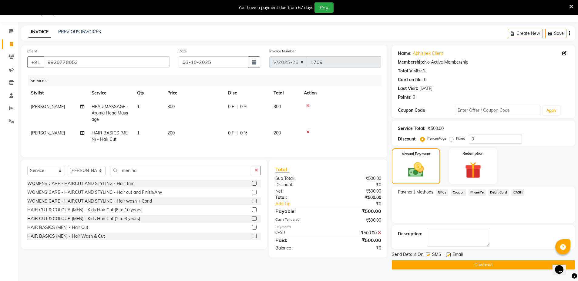
click at [517, 261] on button "Checkout" at bounding box center [483, 264] width 183 height 9
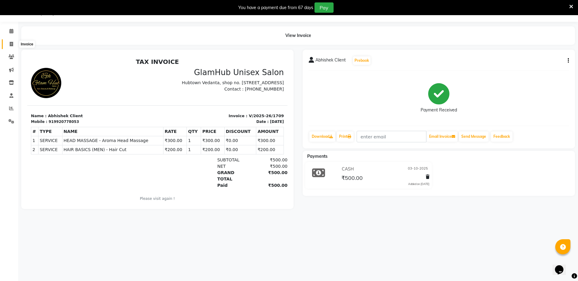
click at [12, 43] on icon at bounding box center [11, 44] width 3 height 5
select select "service"
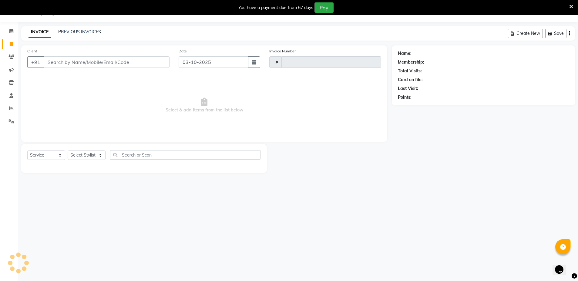
type input "1710"
select select "7771"
click at [93, 30] on link "PREVIOUS INVOICES" at bounding box center [79, 31] width 43 height 5
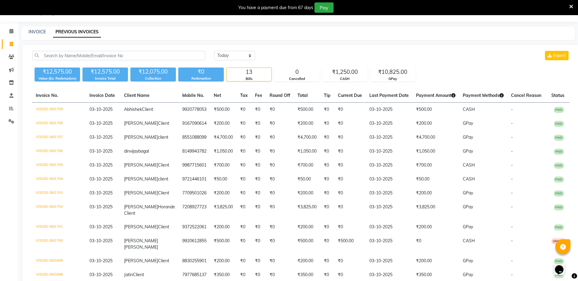
click at [38, 28] on div "INVOICE PREVIOUS INVOICES" at bounding box center [298, 33] width 554 height 14
click at [38, 32] on link "INVOICE" at bounding box center [37, 31] width 17 height 5
select select "service"
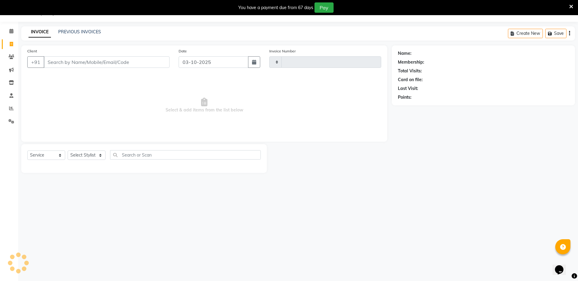
type input "1710"
select select "7771"
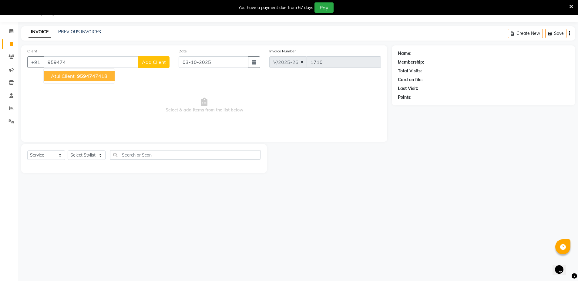
click at [63, 75] on span "Atul Client" at bounding box center [63, 76] width 24 height 6
type input "9594747418"
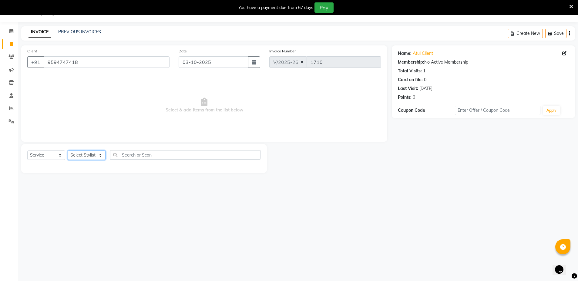
click at [88, 155] on select "Select Stylist Arif Faiyaz krupali pranali radha Zishan" at bounding box center [87, 155] width 38 height 9
select select "69351"
click at [68, 151] on select "Select Stylist Arif Faiyaz krupali pranali radha Zishan" at bounding box center [87, 155] width 38 height 9
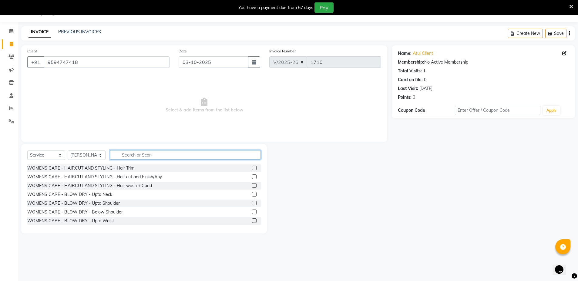
click at [168, 156] on input "text" at bounding box center [185, 154] width 151 height 9
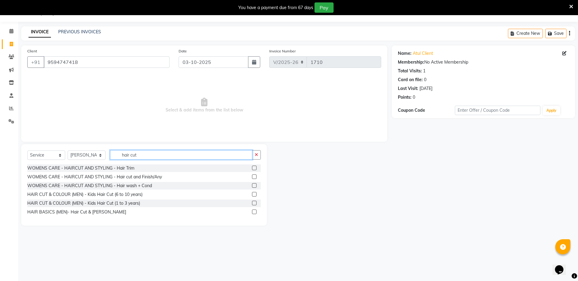
type input "hair cut"
click at [253, 211] on label at bounding box center [254, 212] width 5 height 5
click at [253, 211] on input "checkbox" at bounding box center [254, 212] width 4 height 4
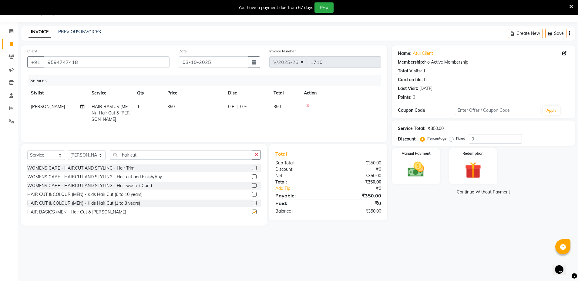
checkbox input "false"
click at [406, 166] on img at bounding box center [416, 170] width 28 height 20
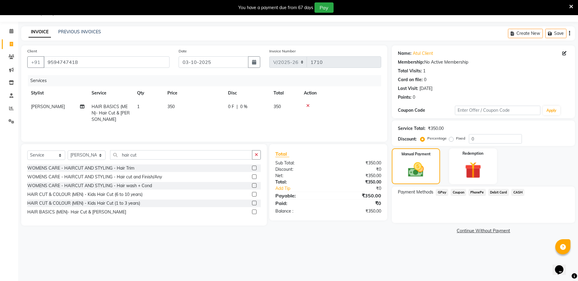
click at [442, 191] on span "GPay" at bounding box center [442, 192] width 12 height 7
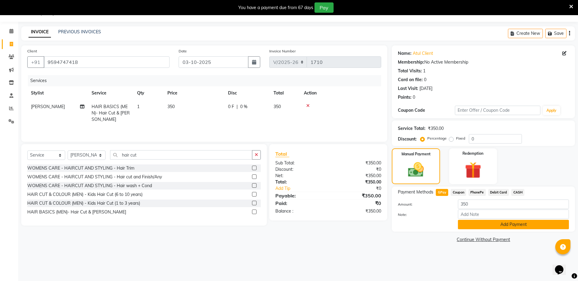
click at [490, 224] on button "Add Payment" at bounding box center [513, 224] width 111 height 9
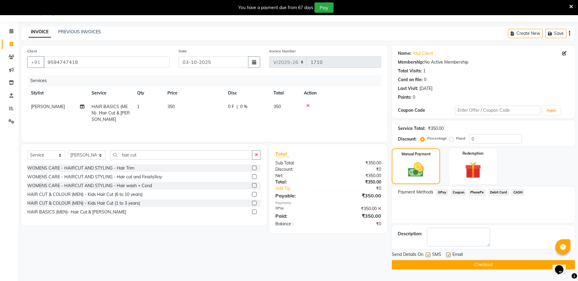
click at [498, 265] on button "Checkout" at bounding box center [483, 264] width 183 height 9
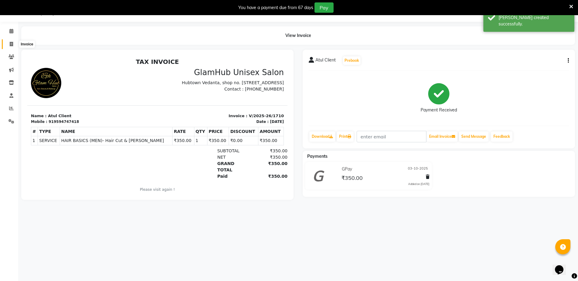
click at [11, 42] on icon at bounding box center [11, 44] width 3 height 5
select select "service"
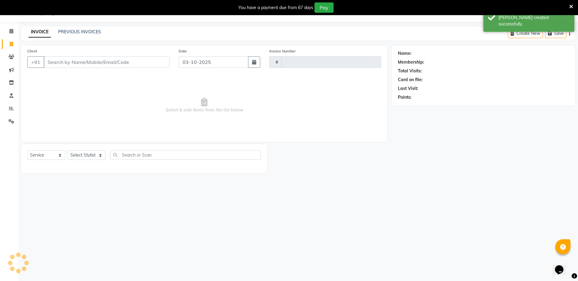
type input "1711"
select select "7771"
click at [79, 31] on link "PREVIOUS INVOICES" at bounding box center [79, 31] width 43 height 5
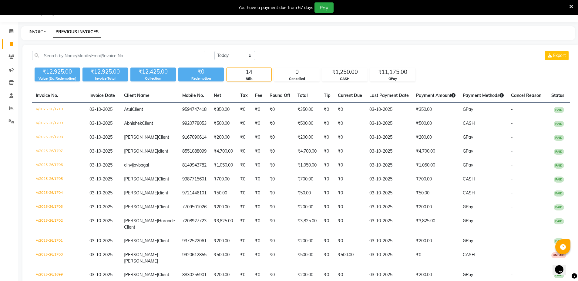
click at [29, 31] on link "INVOICE" at bounding box center [37, 31] width 17 height 5
select select "7771"
select select "service"
